Goal: Task Accomplishment & Management: Manage account settings

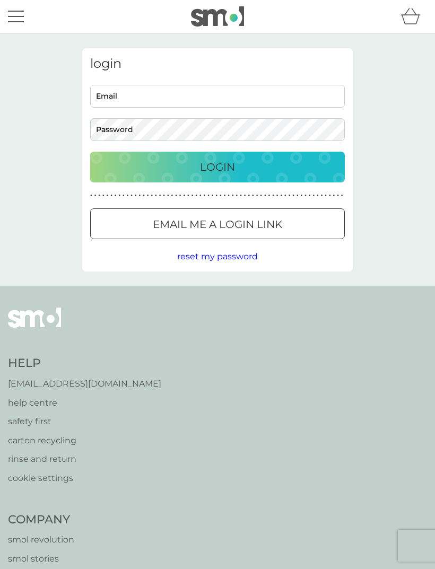
click at [111, 99] on input "Email" at bounding box center [217, 96] width 255 height 23
type input "[PERSON_NAME][EMAIL_ADDRESS][DOMAIN_NAME]"
click at [117, 164] on div "Login" at bounding box center [217, 167] width 233 height 17
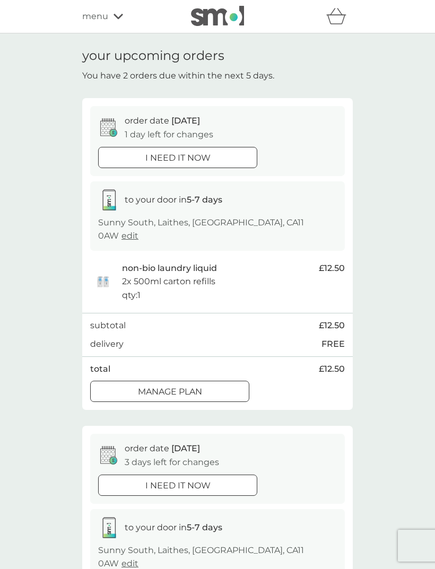
click at [162, 387] on div at bounding box center [170, 392] width 38 height 11
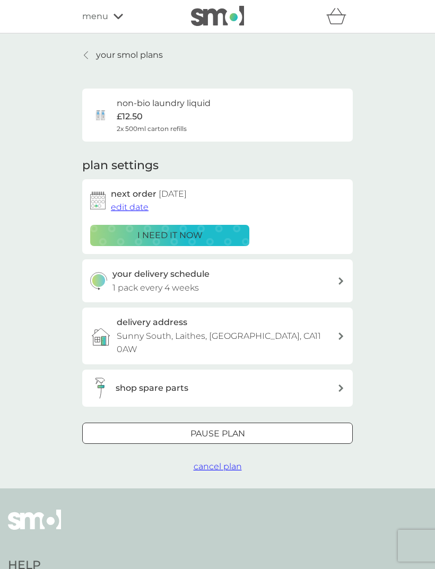
click at [128, 207] on span "edit date" at bounding box center [130, 207] width 38 height 10
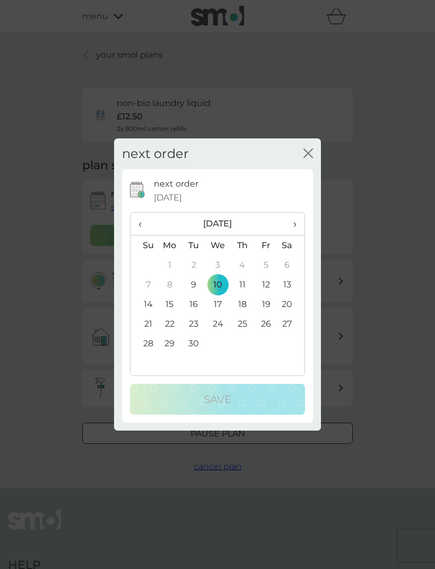
click at [295, 224] on span "›" at bounding box center [291, 224] width 11 height 22
click at [223, 260] on td "1" at bounding box center [218, 265] width 24 height 20
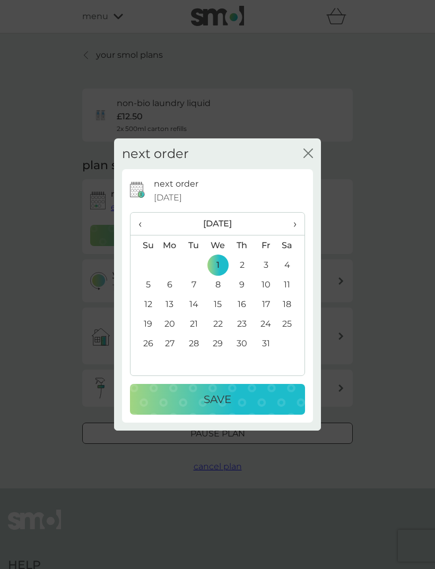
click at [204, 396] on p "Save" at bounding box center [218, 399] width 28 height 17
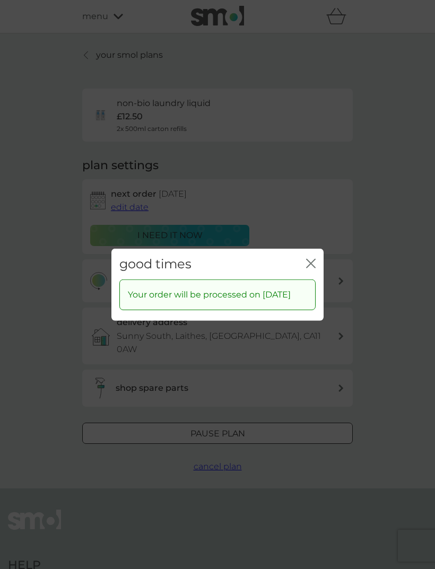
click at [315, 262] on icon "close" at bounding box center [311, 263] width 10 height 10
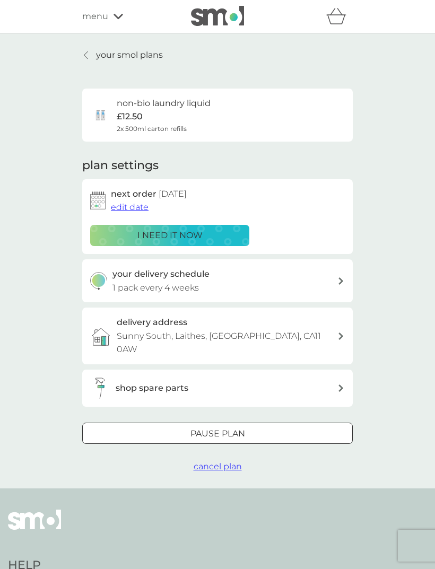
click at [104, 57] on p "your smol plans" at bounding box center [129, 55] width 67 height 14
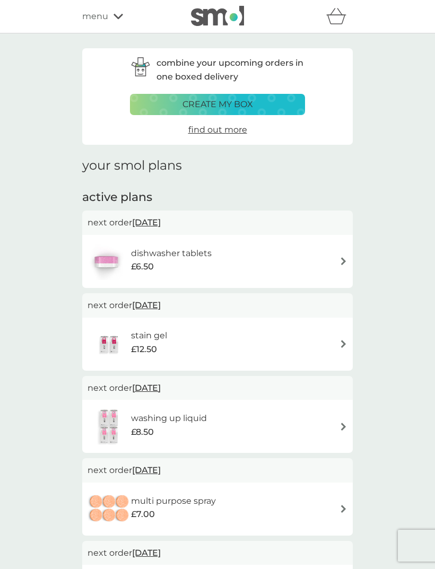
click at [180, 335] on div "stain gel £12.50" at bounding box center [218, 344] width 260 height 37
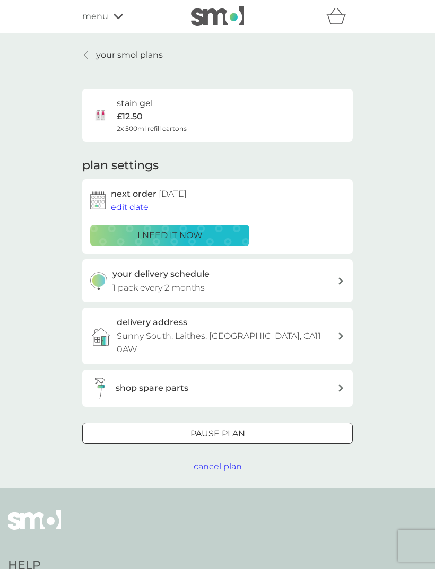
click at [132, 202] on span "edit date" at bounding box center [130, 207] width 38 height 10
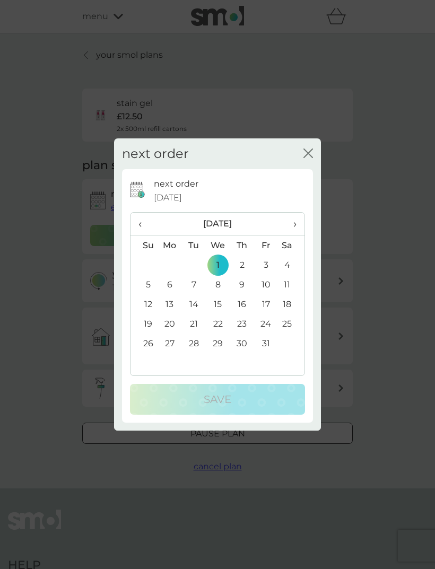
click at [299, 222] on th "›" at bounding box center [291, 224] width 27 height 23
click at [297, 221] on th "›" at bounding box center [291, 224] width 27 height 23
click at [171, 259] on td "1" at bounding box center [170, 265] width 24 height 20
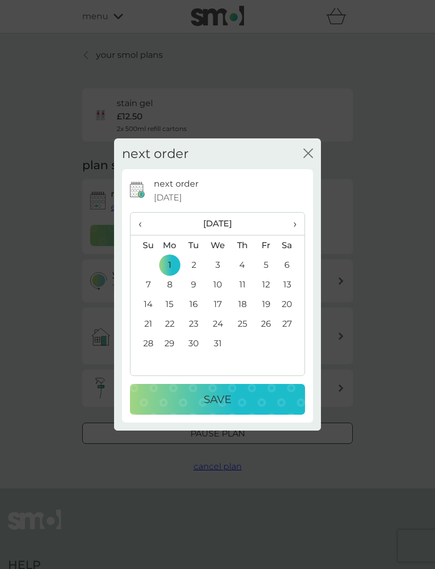
click at [206, 400] on p "Save" at bounding box center [218, 399] width 28 height 17
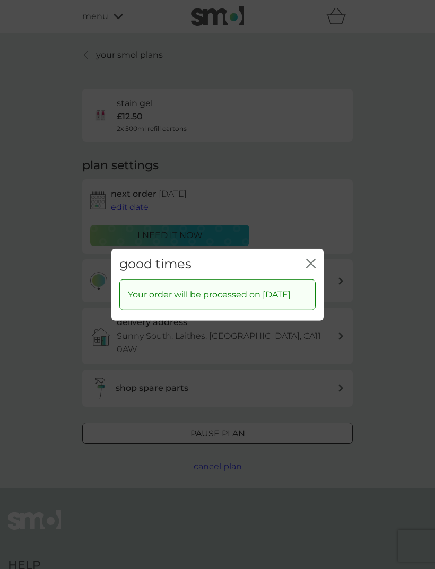
click at [307, 258] on icon "close" at bounding box center [311, 263] width 10 height 10
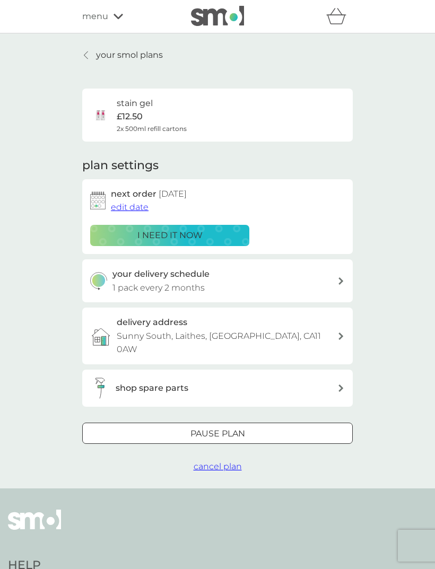
click at [100, 55] on p "your smol plans" at bounding box center [129, 55] width 67 height 14
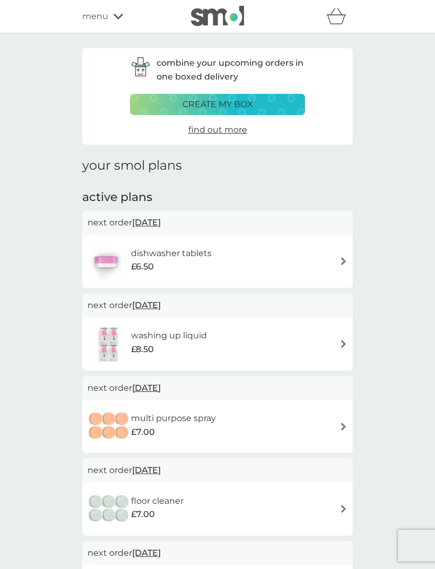
click at [100, 17] on span "menu" at bounding box center [95, 17] width 26 height 14
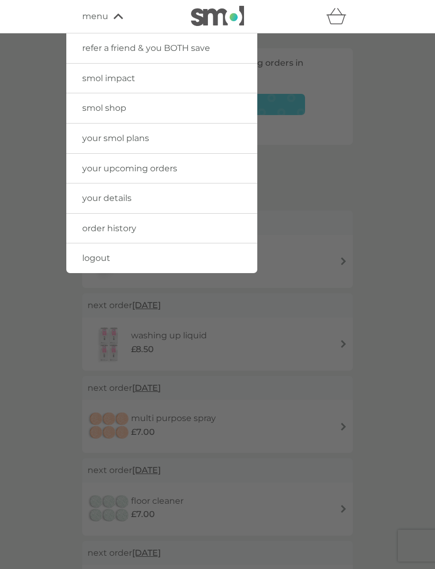
click at [91, 255] on span "logout" at bounding box center [96, 258] width 28 height 10
